Goal: Transaction & Acquisition: Purchase product/service

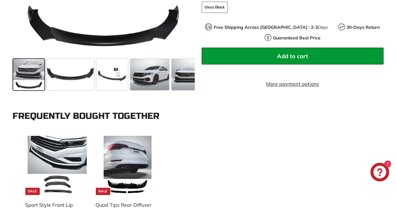
scroll to position [313, 0]
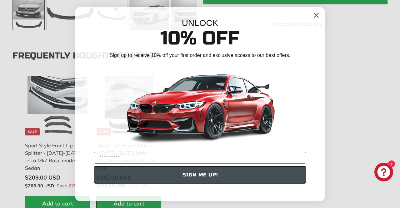
click at [318, 18] on circle "Close dialog" at bounding box center [316, 14] width 9 height 9
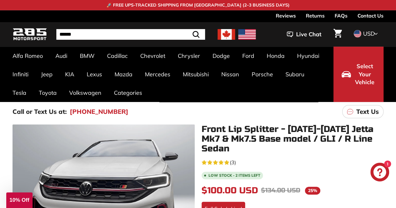
scroll to position [94, 0]
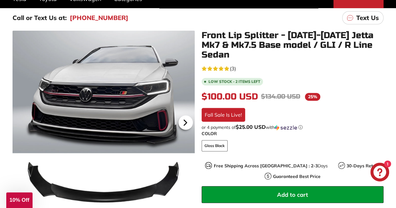
click at [185, 120] on icon at bounding box center [185, 122] width 3 height 5
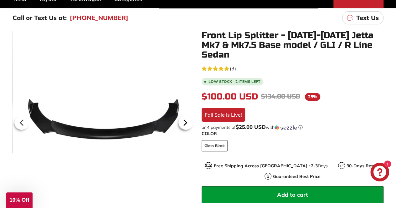
click at [185, 120] on icon at bounding box center [185, 122] width 3 height 5
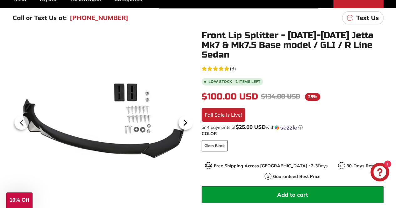
click at [185, 120] on icon at bounding box center [185, 122] width 3 height 5
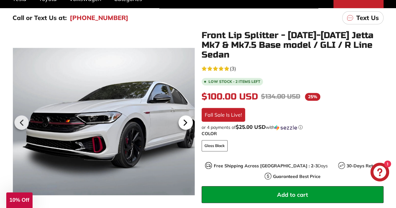
click at [185, 120] on icon at bounding box center [185, 122] width 3 height 5
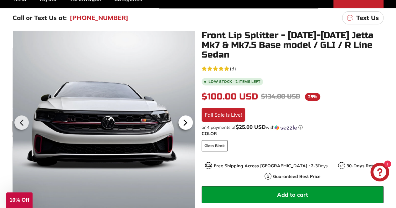
click at [185, 120] on icon at bounding box center [185, 122] width 3 height 5
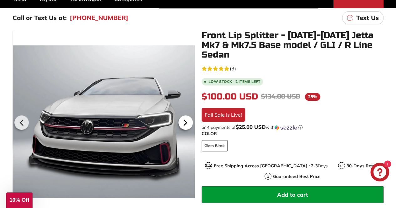
click at [185, 120] on icon at bounding box center [185, 122] width 3 height 5
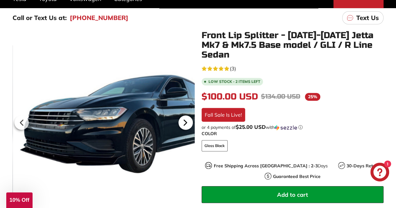
scroll to position [0, 157]
click at [185, 120] on icon at bounding box center [185, 122] width 3 height 5
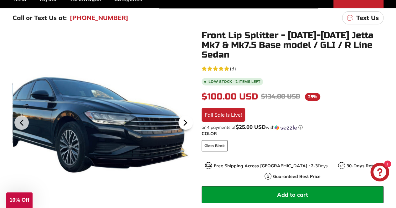
click at [185, 120] on icon at bounding box center [185, 122] width 3 height 5
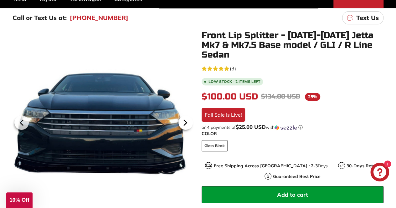
click at [185, 120] on icon at bounding box center [185, 122] width 3 height 5
